Goal: Find specific page/section

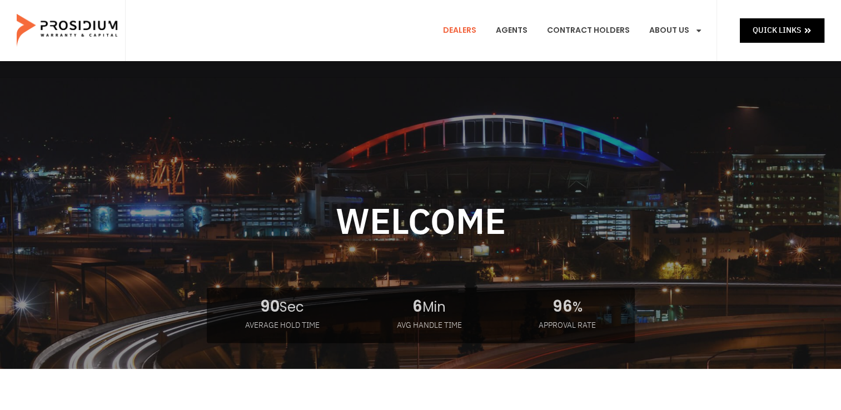
click at [449, 27] on link "Dealers" at bounding box center [460, 30] width 50 height 41
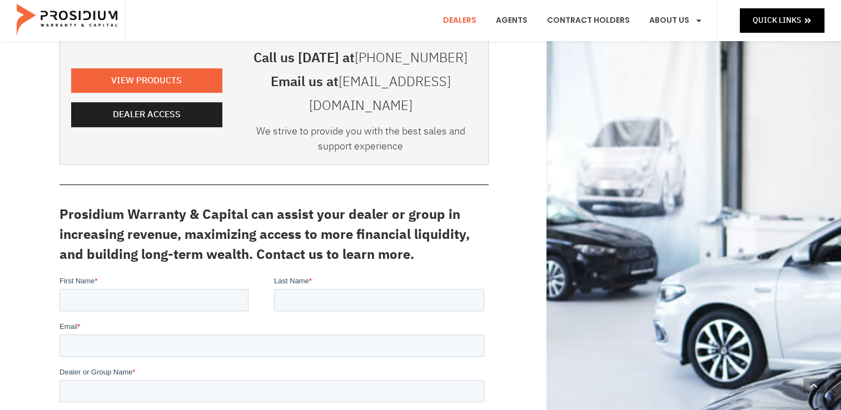
scroll to position [258, 0]
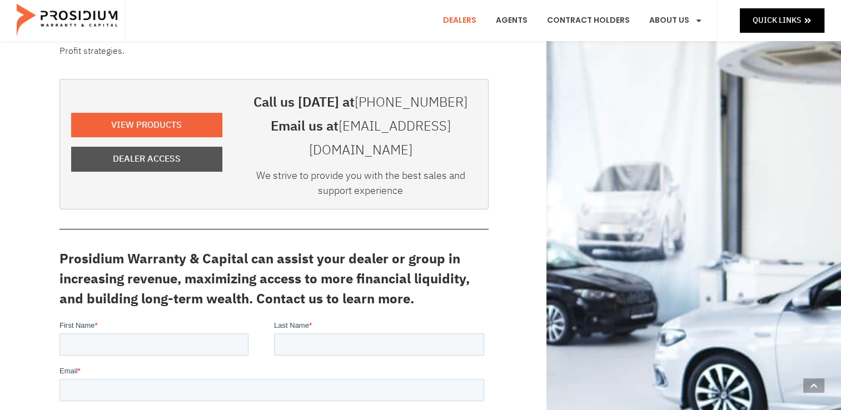
click at [166, 151] on span "Dealer Access" at bounding box center [147, 159] width 68 height 16
